Goal: Task Accomplishment & Management: Manage account settings

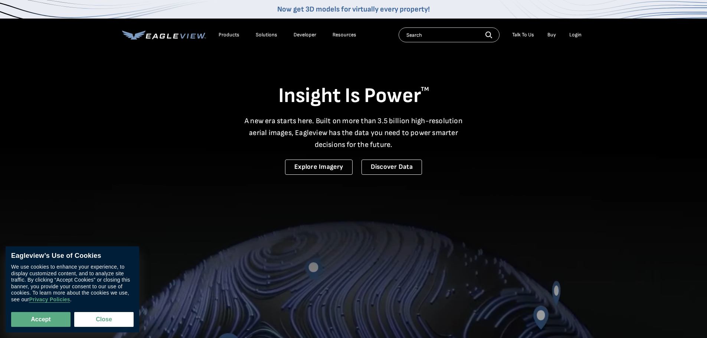
click at [578, 34] on div "Login" at bounding box center [575, 35] width 12 height 7
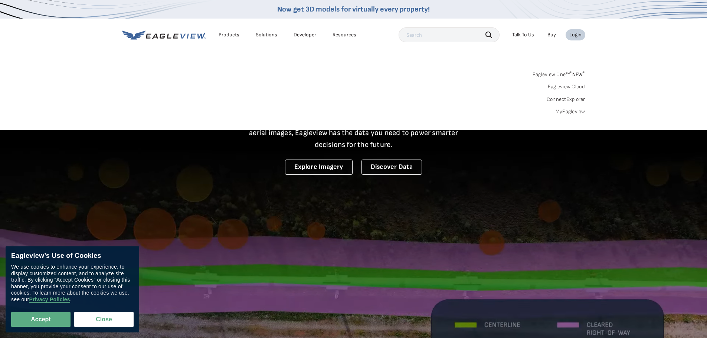
click at [570, 114] on link "MyEagleview" at bounding box center [571, 111] width 30 height 7
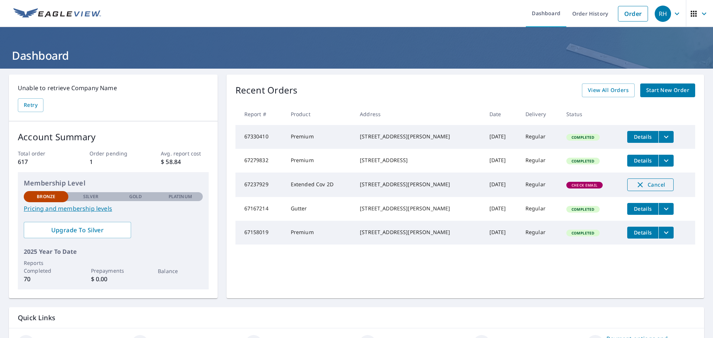
click at [648, 189] on span "Cancel" at bounding box center [650, 184] width 31 height 9
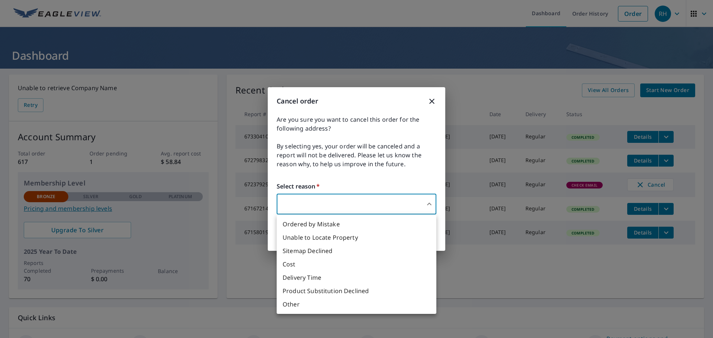
click at [406, 206] on body "RH RH Dashboard Order History Order RH Dashboard Unable to retrieve Company Nam…" at bounding box center [356, 169] width 713 height 338
click at [299, 306] on li "Other" at bounding box center [356, 304] width 160 height 13
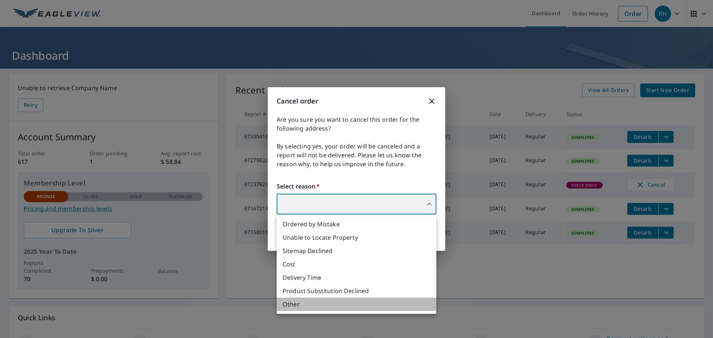
type input "36"
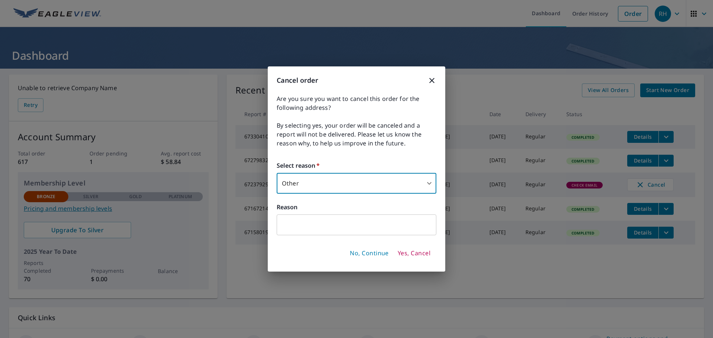
click at [407, 255] on span "Yes, Cancel" at bounding box center [413, 253] width 33 height 8
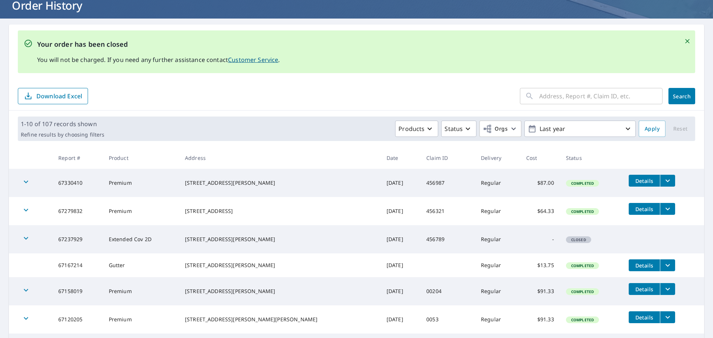
scroll to position [42, 0]
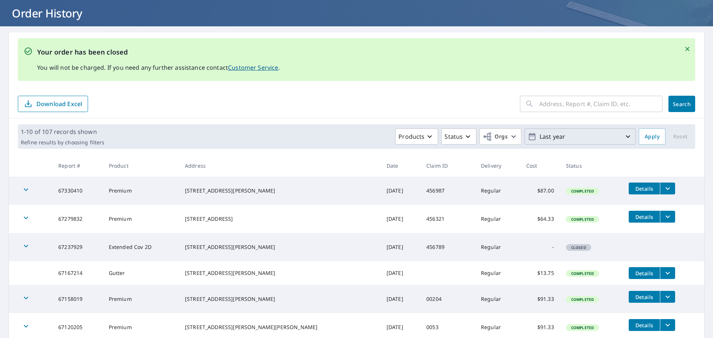
click at [616, 138] on p "Last year" at bounding box center [579, 136] width 87 height 13
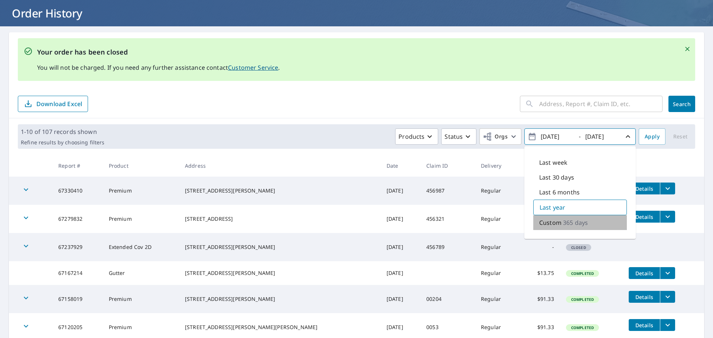
click at [554, 225] on p "Custom" at bounding box center [550, 222] width 22 height 9
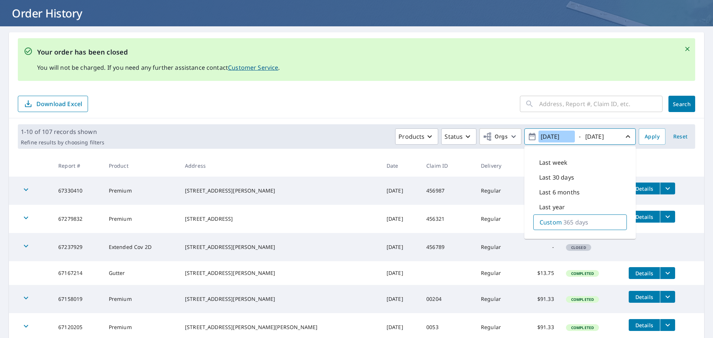
click at [548, 137] on input "[DATE]" at bounding box center [556, 137] width 36 height 12
type input "[DATE]"
click at [652, 141] on button "Apply" at bounding box center [651, 136] width 27 height 16
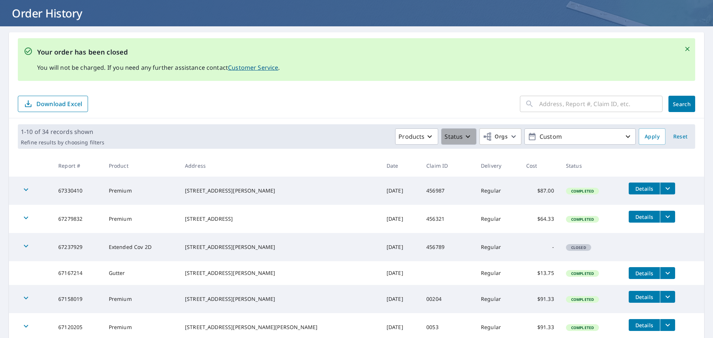
click at [465, 137] on icon "button" at bounding box center [467, 136] width 4 height 3
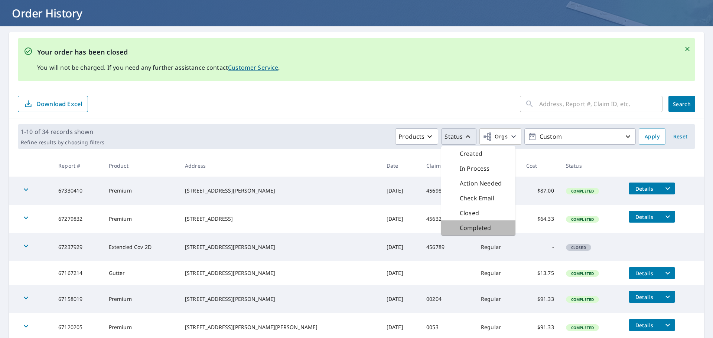
click at [469, 228] on p "Completed" at bounding box center [474, 227] width 31 height 9
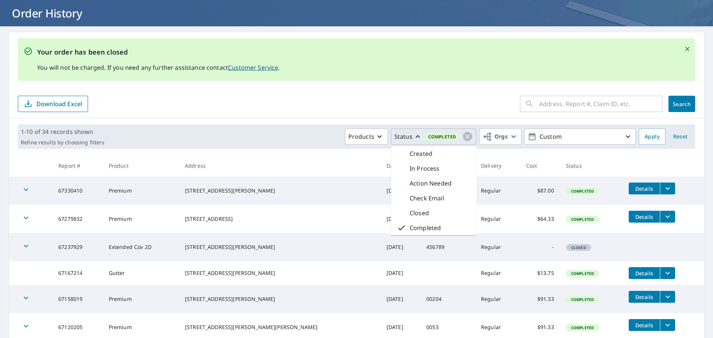
click at [646, 138] on span "Apply" at bounding box center [651, 136] width 15 height 9
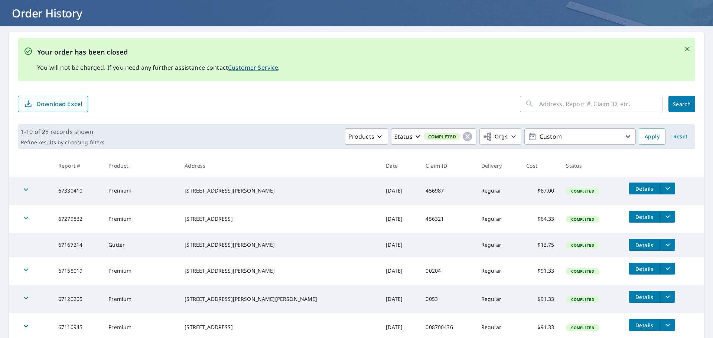
click at [71, 104] on p "Download Excel" at bounding box center [59, 104] width 46 height 8
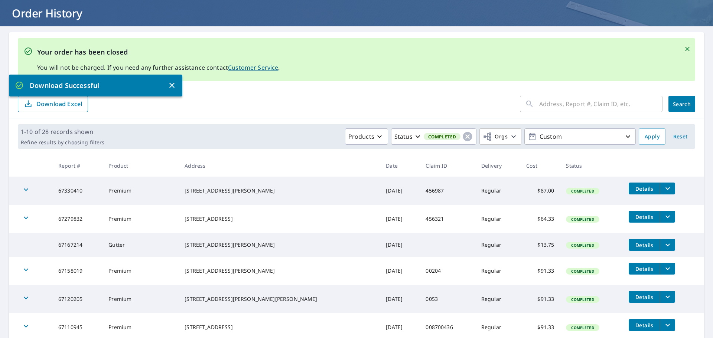
click at [172, 85] on icon "button" at bounding box center [171, 85] width 5 height 5
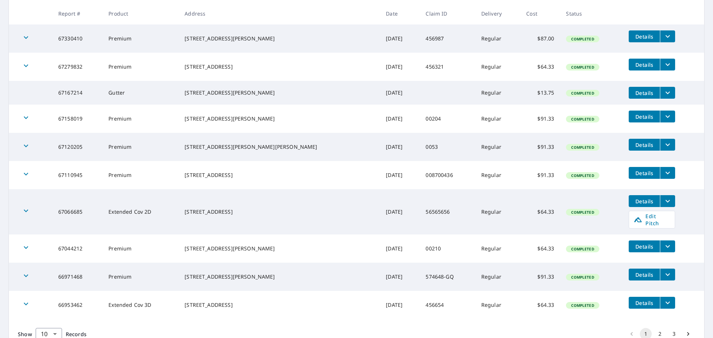
scroll to position [228, 0]
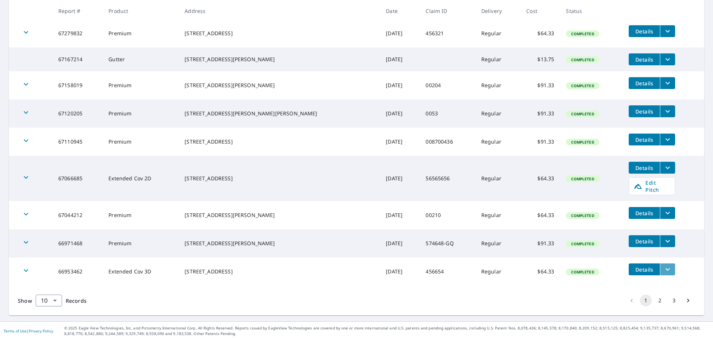
click at [663, 269] on icon "filesDropdownBtn-66953462" at bounding box center [667, 269] width 9 height 9
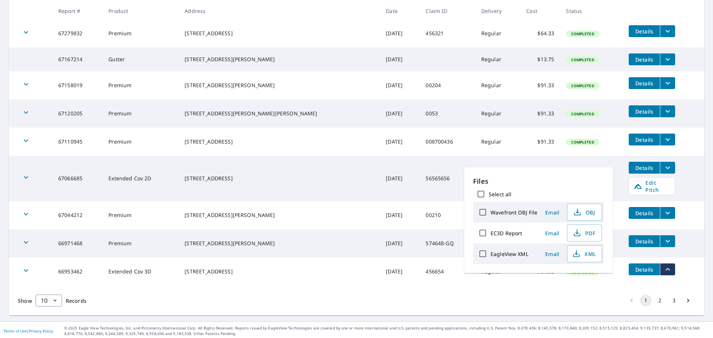
click at [548, 302] on div "Show 10 10 ​ Records 1 2 3" at bounding box center [356, 301] width 695 height 30
